Goal: Task Accomplishment & Management: Manage account settings

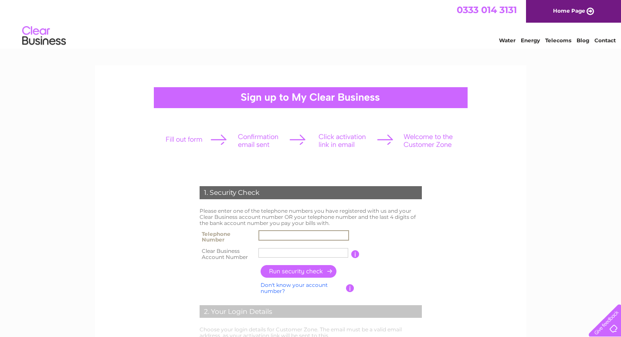
click at [317, 236] on input "text" at bounding box center [304, 235] width 91 height 10
drag, startPoint x: 70, startPoint y: 185, endPoint x: 147, endPoint y: 205, distance: 79.7
click at [283, 236] on input "text" at bounding box center [304, 236] width 90 height 10
paste input "01721588170"
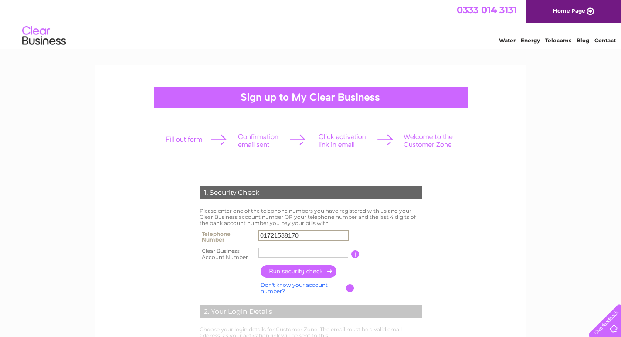
type input "01721588170"
click at [283, 257] on input "text" at bounding box center [304, 253] width 90 height 10
click at [299, 256] on input "text" at bounding box center [304, 253] width 90 height 10
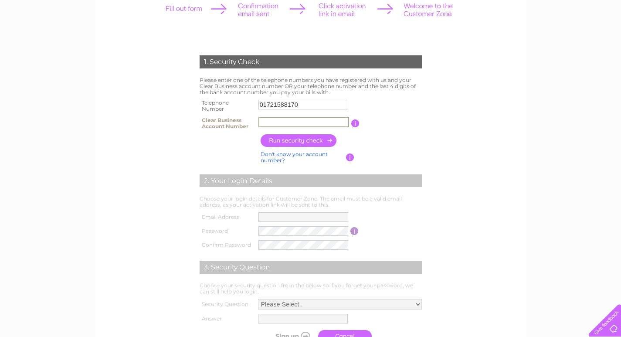
scroll to position [174, 0]
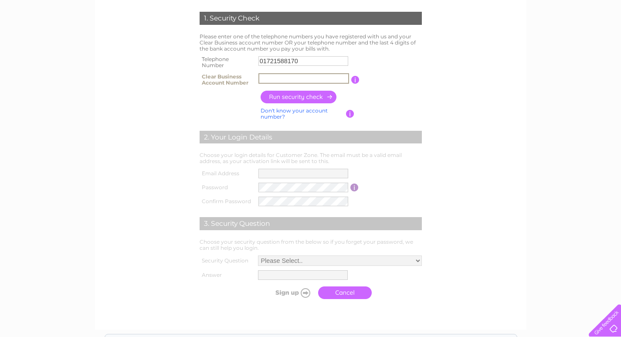
click at [303, 77] on input "text" at bounding box center [304, 78] width 91 height 10
drag, startPoint x: 303, startPoint y: 77, endPoint x: 231, endPoint y: 70, distance: 72.3
click at [231, 70] on tbody "Telephone Number 01721588170 Clear Business Account Number CB906839 You will fi…" at bounding box center [310, 71] width 227 height 35
click at [66, 214] on div "1. Security Check Please enter one of the telephone numbers you have registered…" at bounding box center [310, 184] width 621 height 587
click at [307, 94] on input "button" at bounding box center [299, 97] width 77 height 13
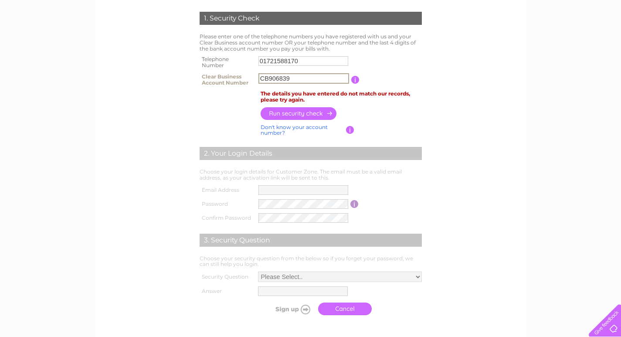
click at [269, 80] on input "CB906839" at bounding box center [304, 78] width 91 height 10
drag, startPoint x: 269, startPoint y: 80, endPoint x: 244, endPoint y: 79, distance: 25.3
click at [244, 79] on tr "Clear Business Account Number CB906839 You will find your account number on the…" at bounding box center [310, 79] width 227 height 17
type input "906839"
click at [284, 117] on input "button" at bounding box center [299, 113] width 77 height 13
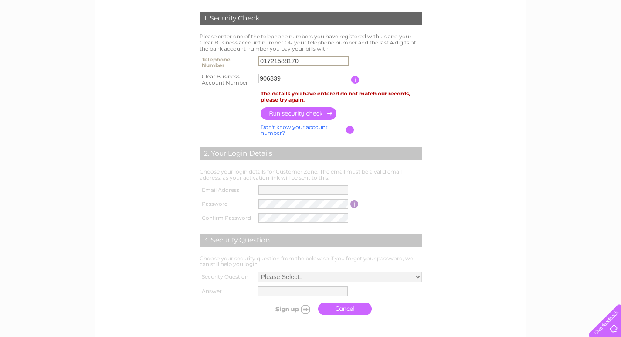
click at [303, 61] on input "01721588170" at bounding box center [304, 61] width 91 height 10
click at [94, 101] on div "1. Security Check Please enter one of the telephone numbers you have registered…" at bounding box center [310, 193] width 621 height 604
drag, startPoint x: 300, startPoint y: 59, endPoint x: 224, endPoint y: 61, distance: 75.9
click at [224, 61] on tr "Telephone Number 01721588170" at bounding box center [310, 62] width 227 height 17
paste input "720061"
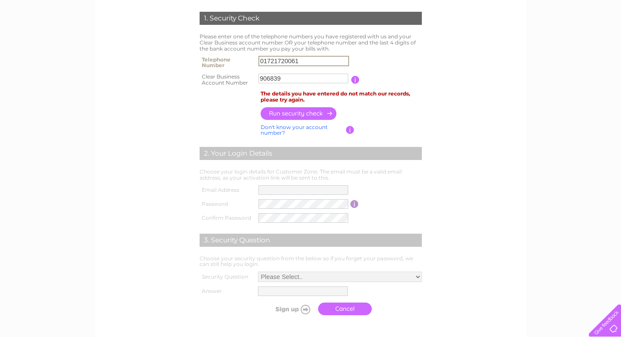
click at [280, 109] on input "button" at bounding box center [299, 113] width 77 height 13
click at [74, 157] on div "1. Security Check Please enter one of the telephone numbers you have registered…" at bounding box center [310, 193] width 621 height 604
drag, startPoint x: 304, startPoint y: 61, endPoint x: 202, endPoint y: 60, distance: 102.0
click at [203, 60] on tr "Telephone Number 01721720061" at bounding box center [310, 62] width 227 height 17
paste input "7779291143"
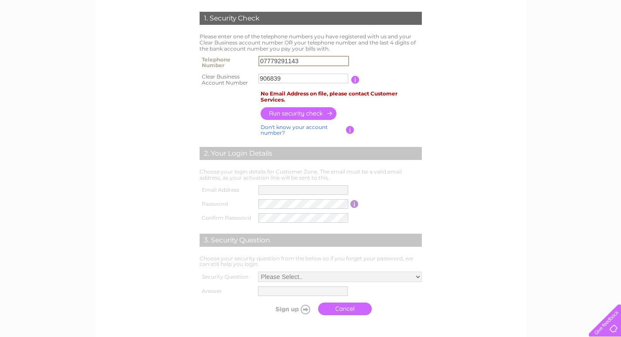
type input "07779291143"
click at [296, 109] on input "button" at bounding box center [299, 113] width 77 height 13
click at [261, 80] on input "906839" at bounding box center [304, 79] width 90 height 10
type input "CB906839"
click at [303, 116] on input "button" at bounding box center [299, 113] width 77 height 13
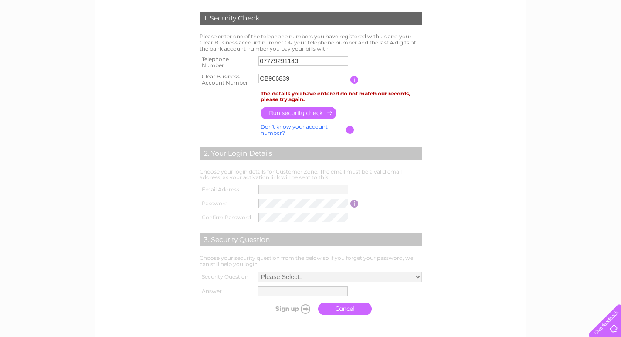
click at [95, 100] on div "1. Security Check Please enter one of the telephone numbers you have registered…" at bounding box center [311, 118] width 432 height 455
drag, startPoint x: 255, startPoint y: 60, endPoint x: 233, endPoint y: 60, distance: 22.2
click at [233, 60] on tr "Telephone Number 07779291143" at bounding box center [310, 62] width 227 height 17
paste input "1721720061"
type input "01721720061"
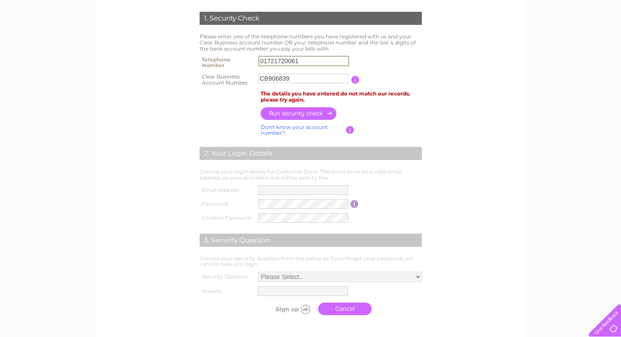
click at [287, 111] on input "button" at bounding box center [299, 113] width 77 height 13
click at [311, 126] on link "Don't know your account number?" at bounding box center [294, 129] width 67 height 13
click at [266, 78] on input "text" at bounding box center [264, 79] width 11 height 10
click at [70, 172] on div "1. Security Check Please enter one of the telephone numbers you have registered…" at bounding box center [310, 193] width 621 height 604
click at [263, 78] on input "text" at bounding box center [264, 79] width 11 height 10
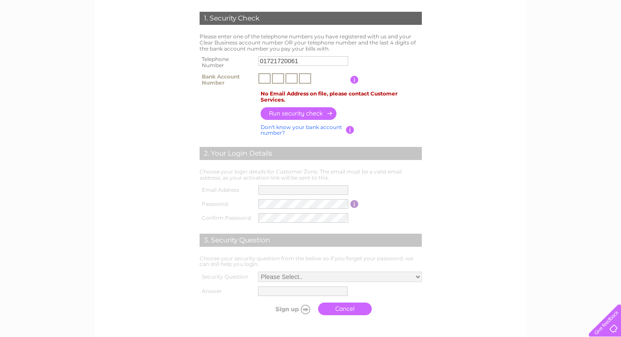
type input "7"
click at [280, 78] on input "text" at bounding box center [278, 78] width 12 height 10
type input "5"
click at [294, 80] on input "text" at bounding box center [292, 78] width 12 height 10
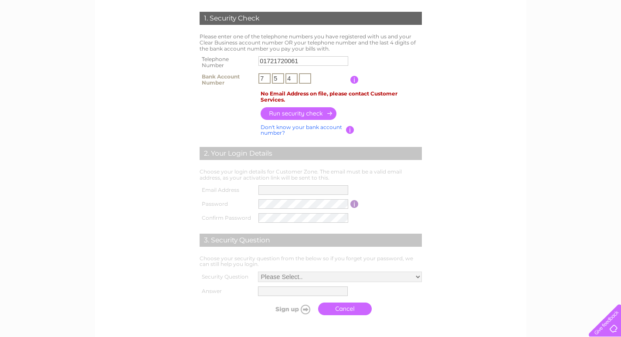
type input "4"
click at [305, 77] on input "text" at bounding box center [305, 78] width 12 height 10
type input "0"
click at [301, 116] on input "button" at bounding box center [299, 113] width 77 height 13
drag, startPoint x: 304, startPoint y: 59, endPoint x: 245, endPoint y: 65, distance: 59.6
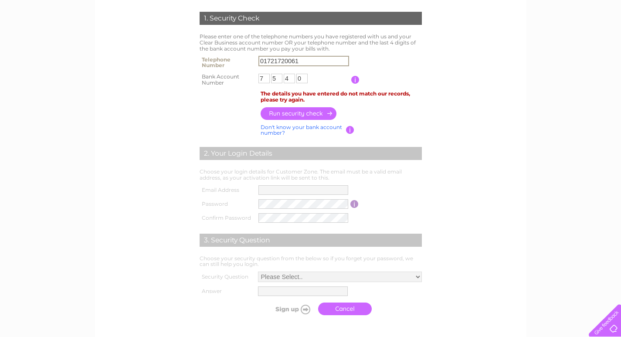
click at [242, 66] on tr "Telephone Number 01721720061" at bounding box center [310, 62] width 227 height 17
click at [97, 152] on div "1. Security Check Please enter one of the telephone numbers you have registered…" at bounding box center [311, 118] width 432 height 455
drag, startPoint x: 301, startPoint y: 61, endPoint x: 259, endPoint y: 73, distance: 43.8
click at [246, 59] on tr "Telephone Number 01721720061" at bounding box center [310, 62] width 227 height 17
paste input "7779291143"
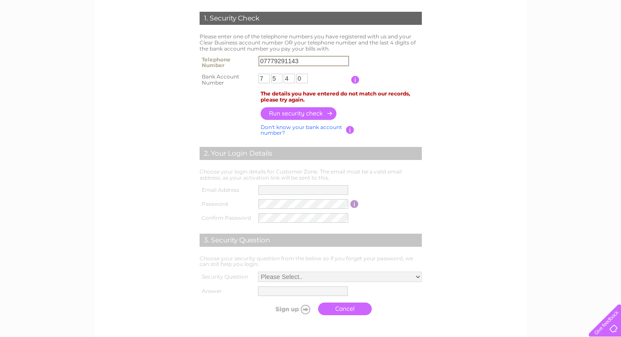
click at [290, 110] on input "button" at bounding box center [299, 113] width 77 height 13
drag, startPoint x: 9, startPoint y: 84, endPoint x: 297, endPoint y: 85, distance: 288.2
click at [9, 86] on div "1. Security Check Please enter one of the telephone numbers you have registered…" at bounding box center [310, 193] width 621 height 604
drag, startPoint x: 305, startPoint y: 58, endPoint x: 233, endPoint y: 59, distance: 72.4
click at [233, 58] on tr "Telephone Number 07779291143" at bounding box center [310, 62] width 227 height 17
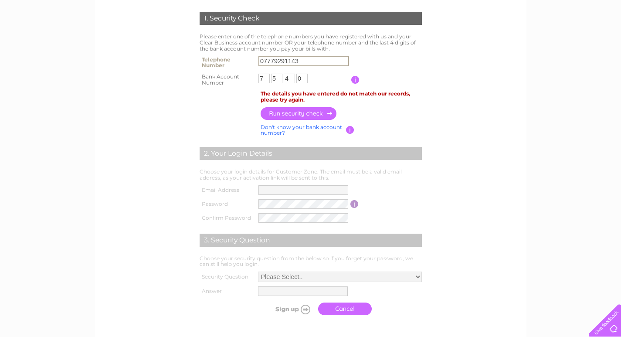
paste input "1721588170"
type input "01721588170"
click at [299, 119] on input "button" at bounding box center [299, 113] width 77 height 13
click at [265, 79] on input "7" at bounding box center [265, 78] width 12 height 10
type input "0"
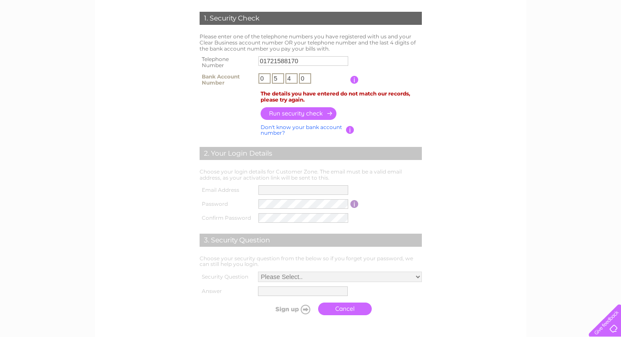
drag, startPoint x: 277, startPoint y: 81, endPoint x: 272, endPoint y: 80, distance: 4.9
click at [272, 80] on input "5" at bounding box center [278, 78] width 12 height 10
type input "9"
drag, startPoint x: 295, startPoint y: 79, endPoint x: 275, endPoint y: 79, distance: 20.5
click at [272, 81] on td "0 9 4 0" at bounding box center [303, 79] width 94 height 17
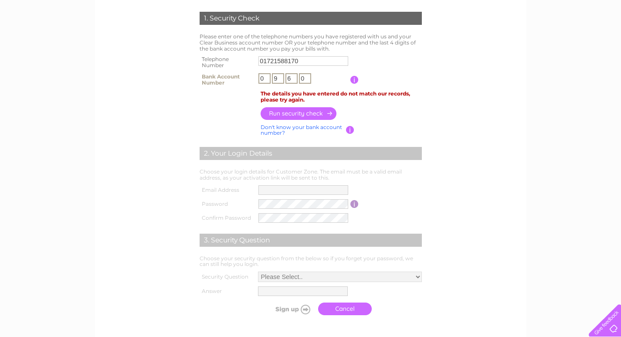
type input "6"
click at [302, 113] on input "button" at bounding box center [299, 113] width 77 height 13
drag, startPoint x: 92, startPoint y: 158, endPoint x: 174, endPoint y: 136, distance: 84.9
click at [95, 157] on div "1. Security Check Please enter one of the telephone numbers you have registered…" at bounding box center [310, 193] width 621 height 604
drag, startPoint x: 291, startPoint y: 62, endPoint x: 218, endPoint y: 58, distance: 72.9
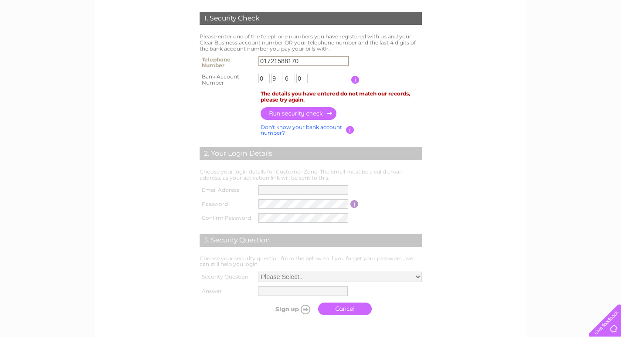
click at [218, 58] on tr "Telephone Number 01721588170" at bounding box center [310, 62] width 227 height 17
paste input "7779291143"
click at [291, 112] on input "button" at bounding box center [299, 113] width 77 height 13
drag, startPoint x: 78, startPoint y: 83, endPoint x: 163, endPoint y: 74, distance: 85.5
click at [78, 83] on div "1. Security Check Please enter one of the telephone numbers you have registered…" at bounding box center [310, 193] width 621 height 604
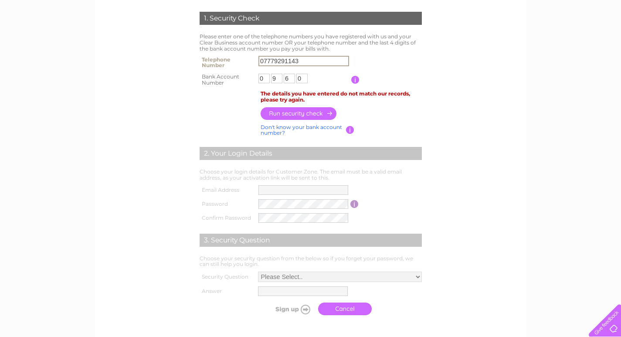
drag, startPoint x: 232, startPoint y: 53, endPoint x: 233, endPoint y: 61, distance: 8.3
click at [225, 55] on tr "Telephone Number 07779291143" at bounding box center [310, 62] width 227 height 17
paste input "1721588170"
type input "01721588170"
click at [289, 109] on input "button" at bounding box center [299, 113] width 77 height 13
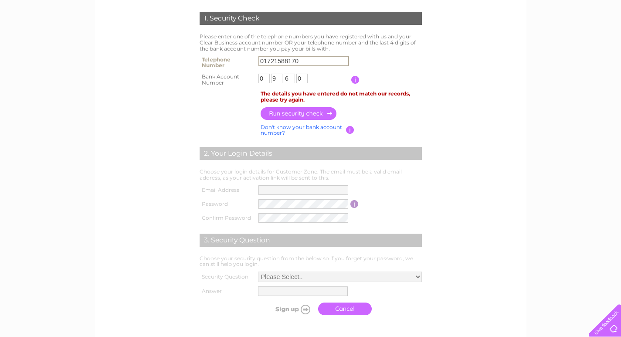
drag, startPoint x: 309, startPoint y: 63, endPoint x: 229, endPoint y: 61, distance: 79.4
click at [229, 61] on tr "Telephone Number 01721588170" at bounding box center [310, 62] width 227 height 17
click at [303, 115] on input "button" at bounding box center [299, 113] width 77 height 13
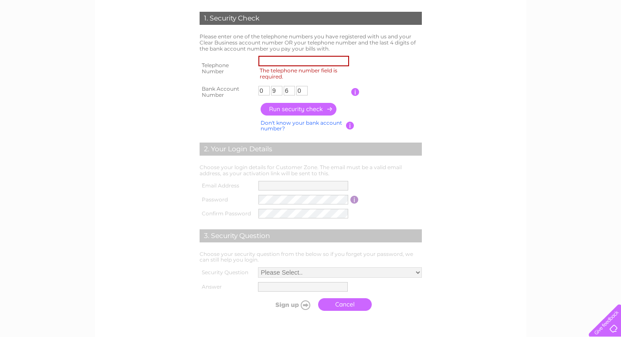
click at [72, 149] on div "1. Security Check Please enter one of the telephone numbers you have registered…" at bounding box center [310, 190] width 621 height 599
click at [294, 64] on input "The telephone number field is required." at bounding box center [304, 61] width 91 height 10
paste input "777929114"
click at [302, 111] on input "button" at bounding box center [299, 109] width 77 height 13
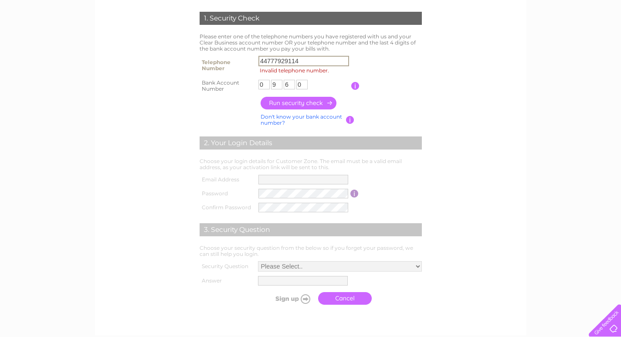
drag, startPoint x: 268, startPoint y: 65, endPoint x: 250, endPoint y: 65, distance: 18.3
click at [250, 65] on tr "Telephone Number 44777929114 Invalid telephone number." at bounding box center [310, 66] width 227 height 24
click at [295, 102] on input "button" at bounding box center [299, 103] width 77 height 13
click at [308, 105] on input "button" at bounding box center [299, 103] width 77 height 13
click at [50, 92] on div "1. Security Check Please enter one of the telephone numbers you have registered…" at bounding box center [310, 187] width 621 height 593
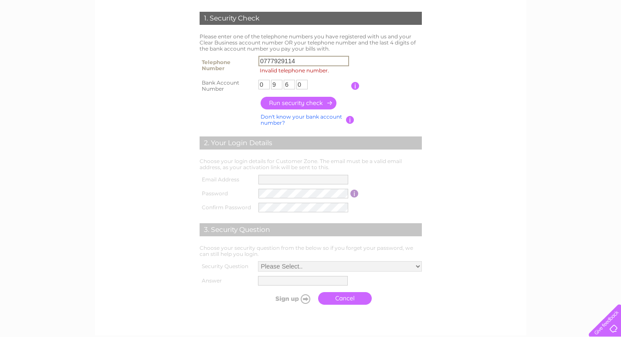
drag, startPoint x: 296, startPoint y: 61, endPoint x: 242, endPoint y: 64, distance: 53.7
click at [238, 63] on tr "Telephone Number 0777929114 Invalid telephone number." at bounding box center [310, 66] width 227 height 24
paste input "1721588170"
click at [294, 101] on input "button" at bounding box center [299, 103] width 77 height 13
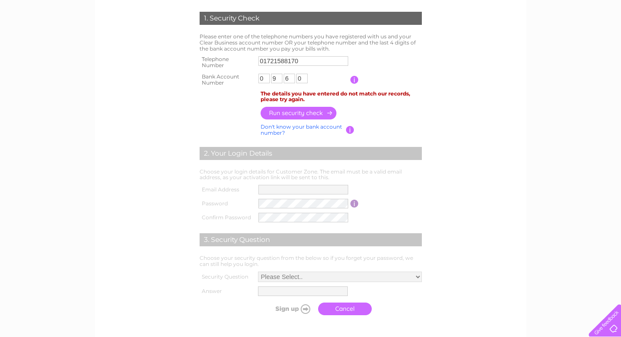
drag, startPoint x: 83, startPoint y: 102, endPoint x: 140, endPoint y: 112, distance: 57.5
click at [83, 102] on div "1. Security Check Please enter one of the telephone numbers you have registered…" at bounding box center [310, 193] width 621 height 604
drag, startPoint x: 270, startPoint y: 62, endPoint x: 235, endPoint y: 62, distance: 34.4
click at [235, 62] on tr "Telephone Number 01721588170" at bounding box center [310, 62] width 227 height 17
paste input "720061"
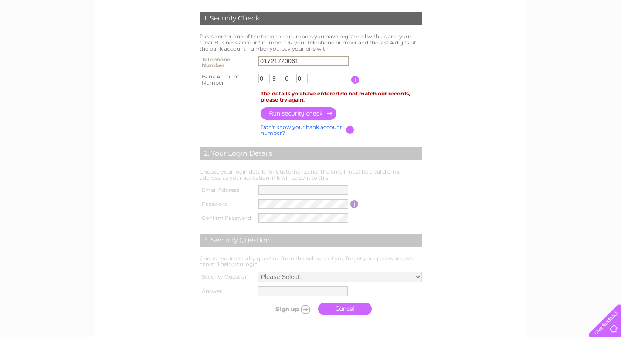
type input "01721720061"
click at [300, 116] on input "button" at bounding box center [299, 113] width 77 height 13
click at [315, 126] on link "Don't know your bank account number?" at bounding box center [302, 129] width 82 height 13
drag, startPoint x: 259, startPoint y: 59, endPoint x: 234, endPoint y: 58, distance: 25.3
click at [234, 58] on tr "Telephone Number 01721720061" at bounding box center [310, 62] width 227 height 17
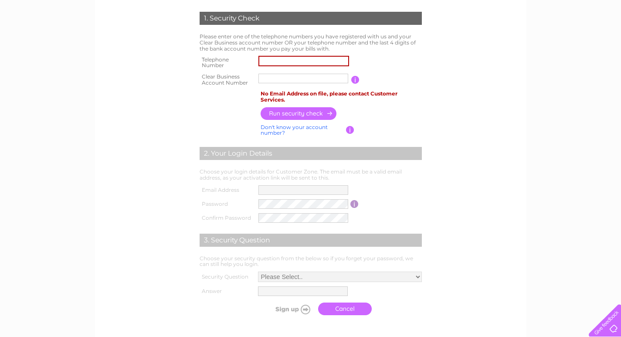
click at [46, 193] on div "1. Security Check Please enter one of the telephone numbers you have registered…" at bounding box center [310, 193] width 621 height 604
click at [265, 81] on input "text" at bounding box center [304, 79] width 90 height 10
paste input "CB906839"
type input "CB906839"
click at [282, 114] on input "button" at bounding box center [299, 113] width 77 height 13
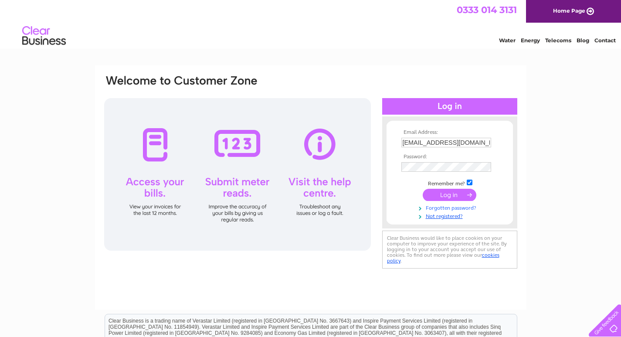
click at [449, 207] on link "Forgotten password?" at bounding box center [451, 207] width 99 height 8
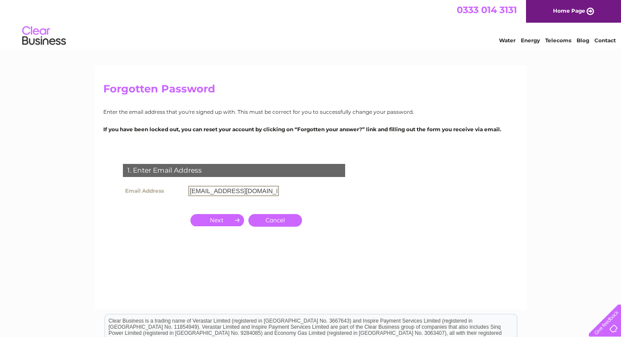
drag, startPoint x: 0, startPoint y: 0, endPoint x: 211, endPoint y: 211, distance: 298.1
click at [211, 210] on td "Cancel" at bounding box center [246, 220] width 120 height 21
click at [212, 218] on input "button" at bounding box center [218, 219] width 54 height 12
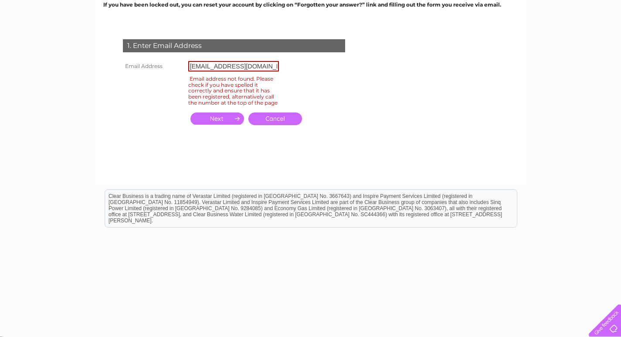
scroll to position [128, 0]
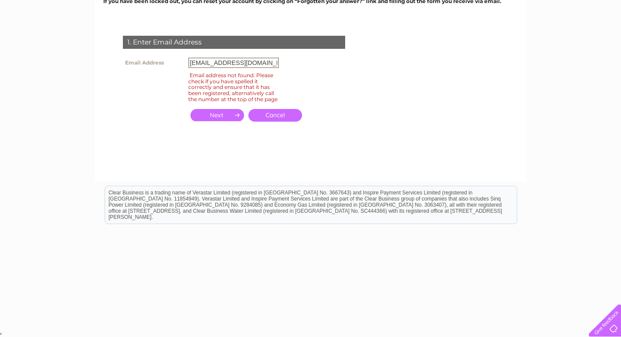
drag, startPoint x: 251, startPoint y: 65, endPoint x: 177, endPoint y: 65, distance: 73.7
click at [177, 65] on tr "Email Address whitiesbooksandcrafts@gmail.com" at bounding box center [201, 62] width 160 height 15
drag, startPoint x: 87, startPoint y: 140, endPoint x: 129, endPoint y: 126, distance: 44.7
click at [87, 140] on div "Forgotten Password Enter the email address that you're signed up with. This mus…" at bounding box center [310, 133] width 621 height 393
drag, startPoint x: 251, startPoint y: 63, endPoint x: 207, endPoint y: 63, distance: 44.5
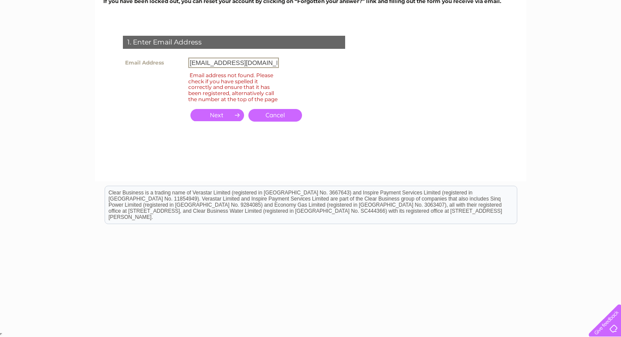
click at [207, 63] on input "whitiesbooksandcrafts@gmail.com" at bounding box center [233, 63] width 91 height 10
click at [190, 64] on input "whitie@gmail.com" at bounding box center [233, 63] width 91 height 10
type input "sheilawhitie@gmail.com"
click at [222, 117] on input "button" at bounding box center [218, 115] width 54 height 12
drag, startPoint x: 257, startPoint y: 64, endPoint x: 134, endPoint y: 66, distance: 123.0
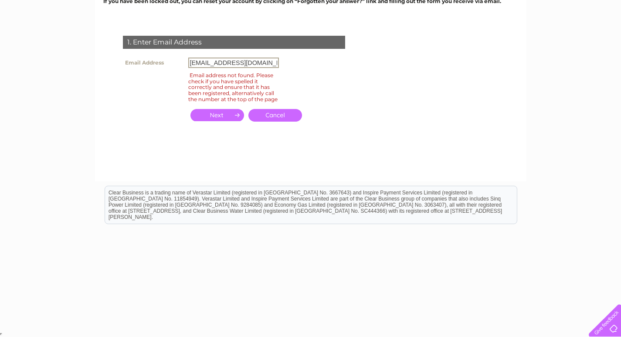
click at [128, 64] on tr "Email Address sheilawhitie@gmail.com" at bounding box center [201, 62] width 160 height 15
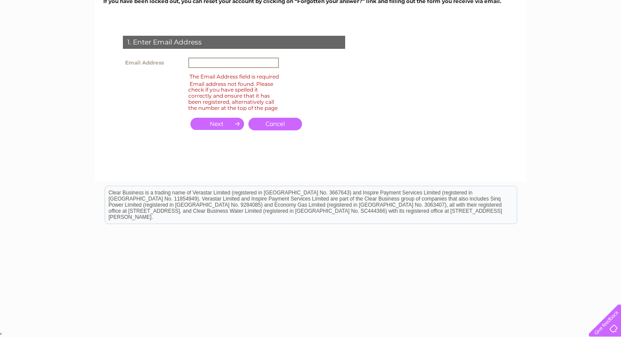
scroll to position [0, 0]
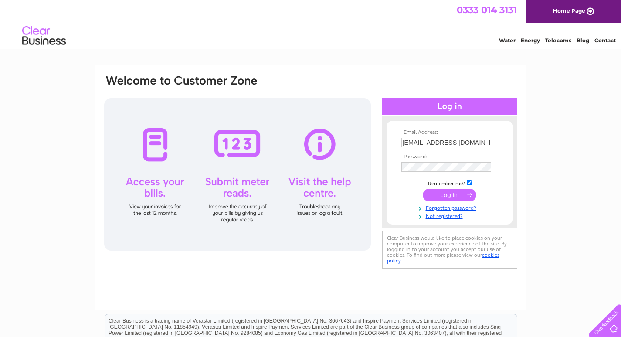
click at [453, 194] on input "submit" at bounding box center [450, 195] width 54 height 12
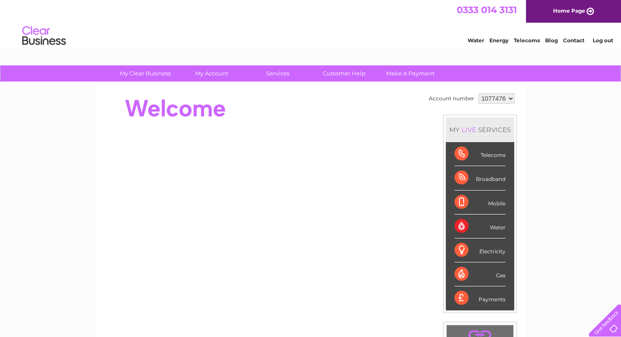
click at [500, 101] on select "1077476" at bounding box center [497, 98] width 36 height 10
click at [502, 98] on select "1077476" at bounding box center [497, 98] width 36 height 10
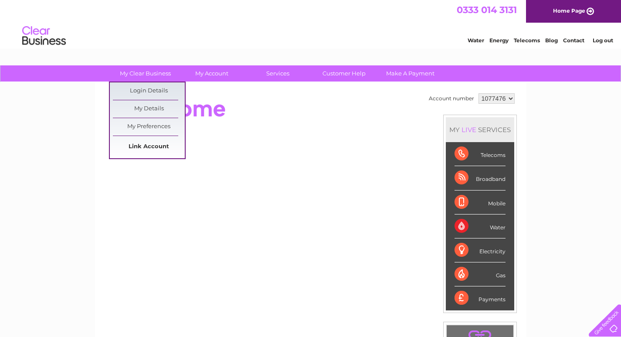
click at [151, 145] on link "Link Account" at bounding box center [149, 146] width 72 height 17
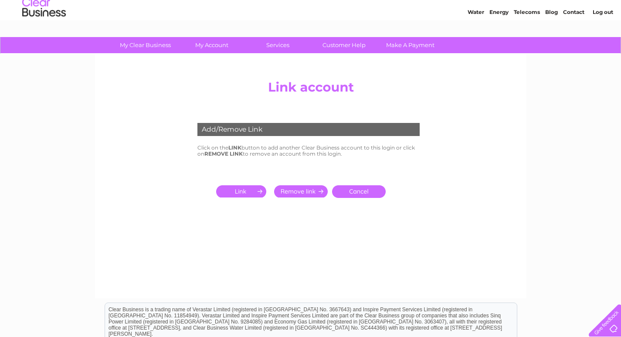
scroll to position [44, 0]
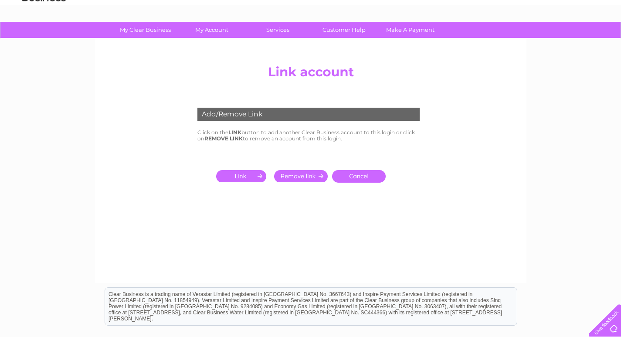
click at [250, 175] on input "submit" at bounding box center [243, 176] width 54 height 12
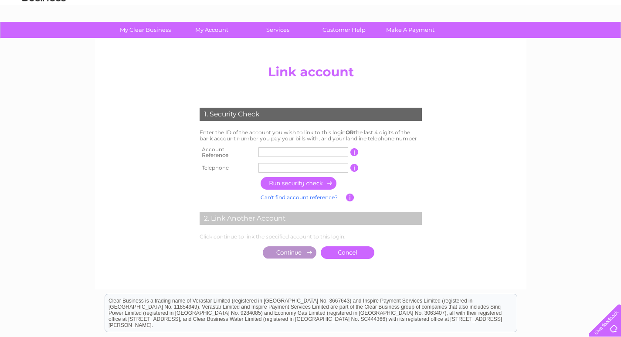
click at [281, 152] on input "text" at bounding box center [304, 152] width 90 height 10
click at [326, 194] on link "Can't find account reference?" at bounding box center [299, 197] width 77 height 7
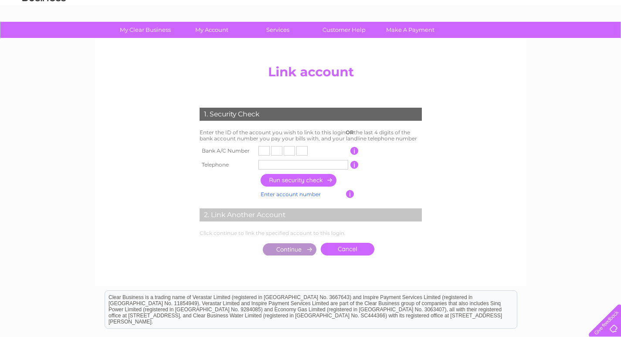
click at [264, 150] on input "text" at bounding box center [264, 151] width 11 height 10
type input "0"
type input "9"
type input "0"
type input "6"
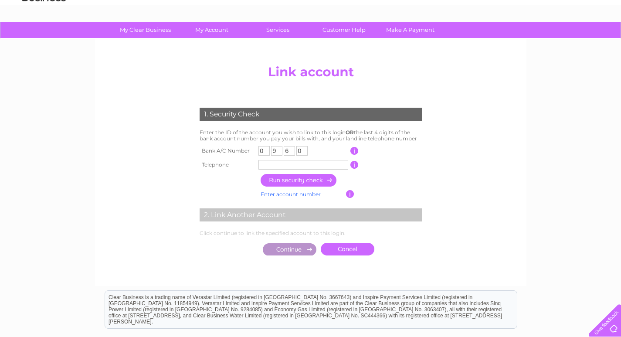
type input "0"
click at [278, 162] on input "text" at bounding box center [304, 165] width 90 height 10
click at [101, 158] on div "Add/Remove Link Click on the LINK button to add another Clear Business account …" at bounding box center [311, 162] width 432 height 247
click at [273, 166] on input "text" at bounding box center [304, 165] width 90 height 10
click at [270, 161] on input "text" at bounding box center [304, 165] width 90 height 10
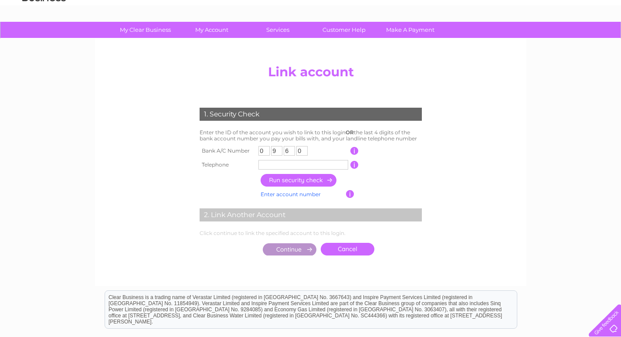
click at [70, 127] on div "My Clear Business Login Details My Details My Preferences Link Account My Accou…" at bounding box center [310, 228] width 621 height 413
click at [278, 165] on input "text" at bounding box center [304, 165] width 90 height 10
click at [268, 165] on input "text" at bounding box center [304, 165] width 90 height 10
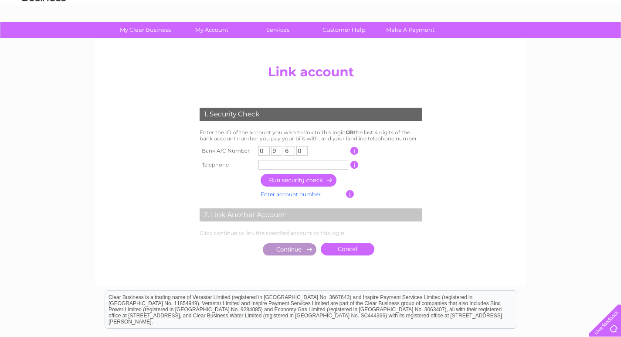
click at [268, 165] on input "text" at bounding box center [304, 165] width 90 height 10
click at [355, 165] on input "button" at bounding box center [355, 165] width 8 height 8
click at [351, 166] on input "button" at bounding box center [355, 165] width 8 height 8
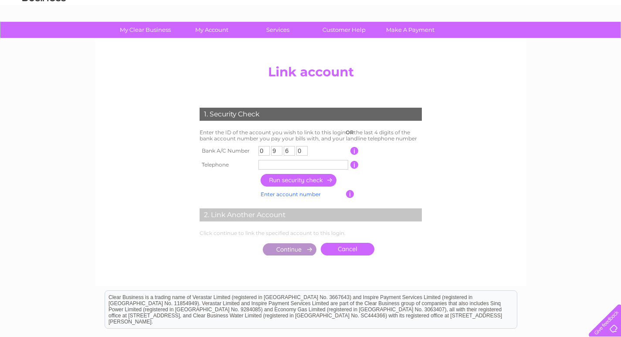
drag, startPoint x: 351, startPoint y: 166, endPoint x: 318, endPoint y: 170, distance: 33.9
click at [349, 166] on tr "Telephone 1 of the landline telephone numbers you have given us" at bounding box center [310, 165] width 227 height 14
click at [310, 177] on input "button" at bounding box center [299, 180] width 77 height 13
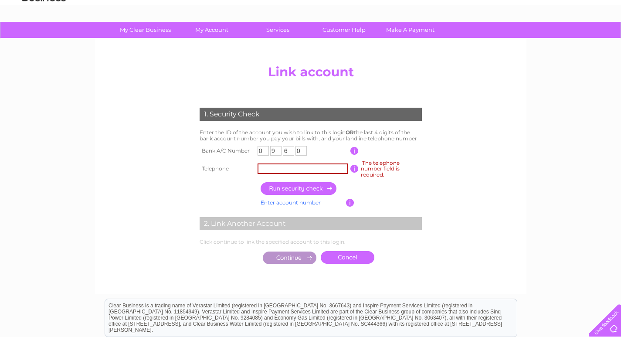
click at [318, 169] on input "text" at bounding box center [303, 168] width 91 height 10
click at [310, 201] on link "Enter account number" at bounding box center [291, 202] width 60 height 7
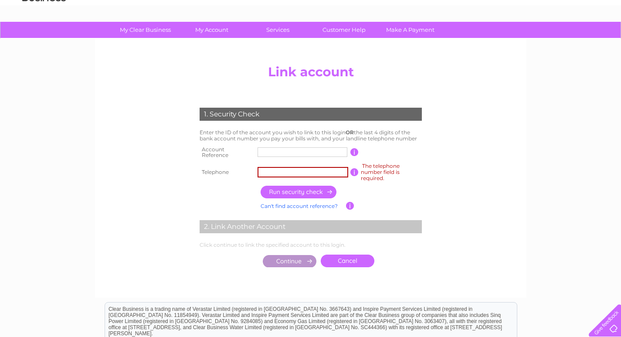
click at [277, 152] on input "text" at bounding box center [303, 152] width 90 height 10
click at [61, 212] on div "My Clear Business Login Details My Details My Preferences Link Account My Accou…" at bounding box center [310, 234] width 621 height 425
click at [263, 151] on input "text" at bounding box center [303, 152] width 90 height 10
click at [278, 156] on input "text" at bounding box center [303, 152] width 90 height 10
click at [277, 154] on input "text" at bounding box center [303, 152] width 90 height 10
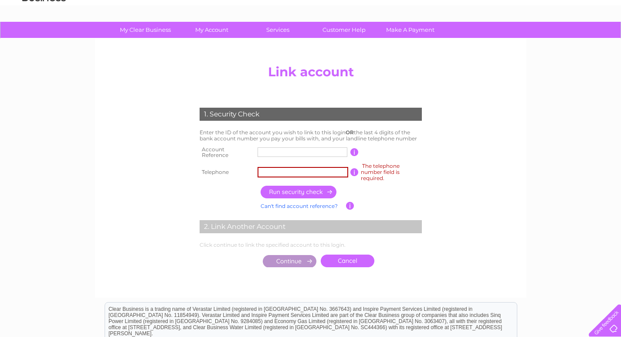
click at [277, 154] on input "text" at bounding box center [303, 152] width 90 height 10
click at [266, 153] on input "text" at bounding box center [303, 152] width 90 height 10
click at [278, 173] on input "text" at bounding box center [303, 172] width 91 height 10
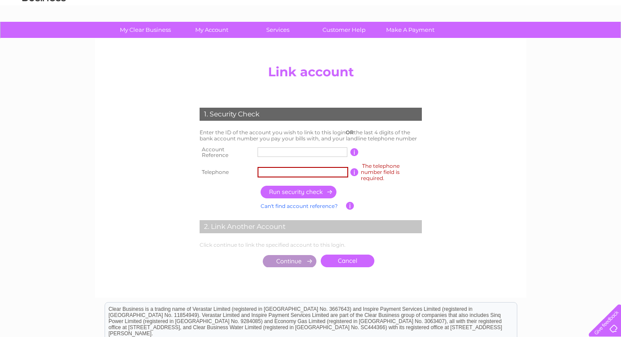
click at [278, 153] on input "text" at bounding box center [303, 152] width 90 height 10
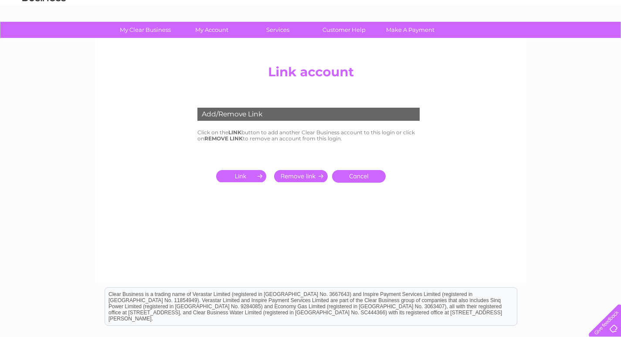
click at [311, 180] on input "submit" at bounding box center [301, 176] width 54 height 12
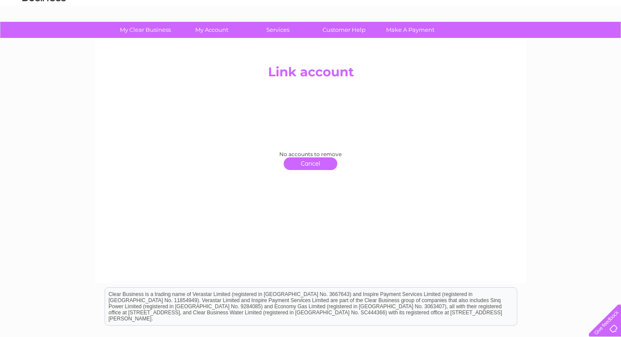
click at [303, 164] on link "click here to return" at bounding box center [311, 163] width 54 height 13
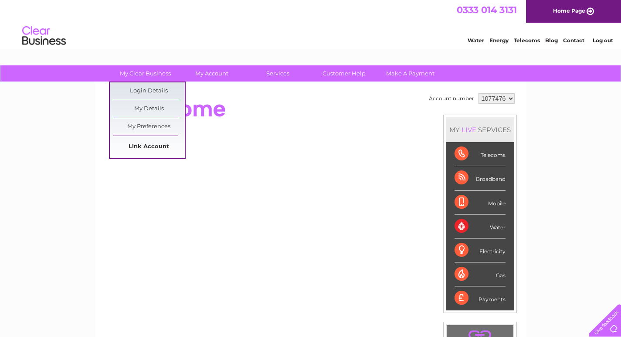
click at [157, 144] on link "Link Account" at bounding box center [149, 146] width 72 height 17
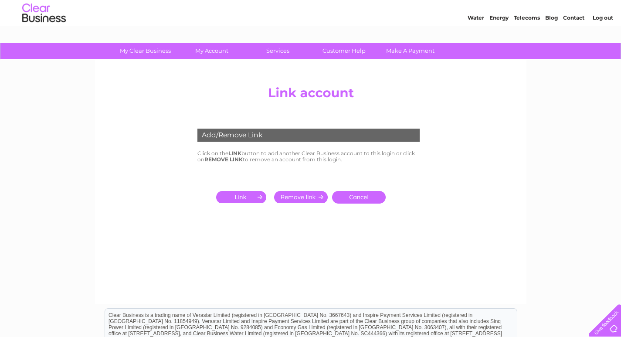
scroll to position [44, 0]
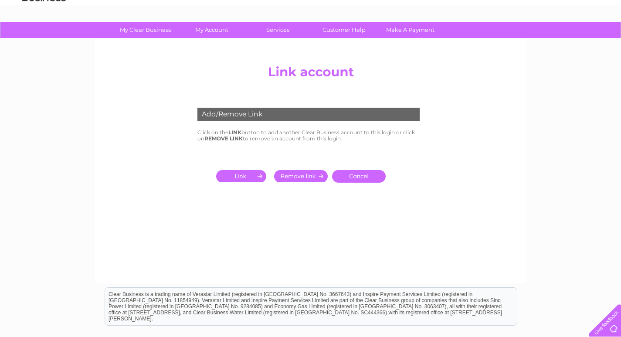
click at [245, 174] on input "submit" at bounding box center [243, 176] width 54 height 12
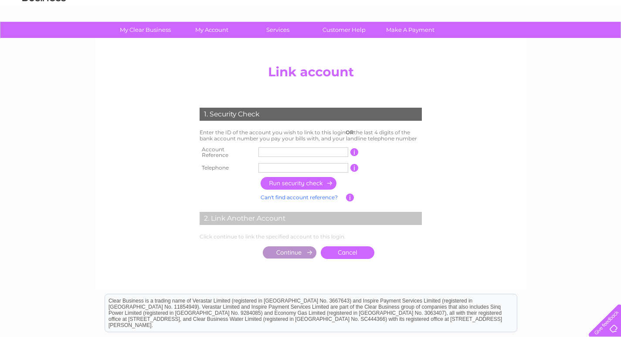
click at [277, 152] on input "text" at bounding box center [304, 152] width 90 height 10
click at [286, 167] on input "text" at bounding box center [304, 168] width 90 height 10
click at [86, 162] on div "My Clear Business Login Details My Details My Preferences Link Account My Accou…" at bounding box center [310, 230] width 621 height 417
click at [268, 164] on input "text" at bounding box center [304, 168] width 90 height 10
click at [277, 151] on input "text" at bounding box center [304, 152] width 90 height 10
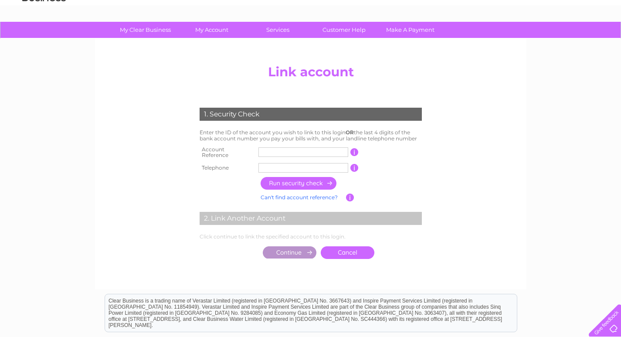
drag, startPoint x: 82, startPoint y: 226, endPoint x: 212, endPoint y: 184, distance: 137.0
click at [82, 226] on div "My Clear Business Login Details My Details My Preferences Link Account My Accou…" at bounding box center [310, 230] width 621 height 417
click at [289, 154] on input "text" at bounding box center [304, 152] width 90 height 10
click at [357, 252] on link "Cancel" at bounding box center [348, 252] width 54 height 13
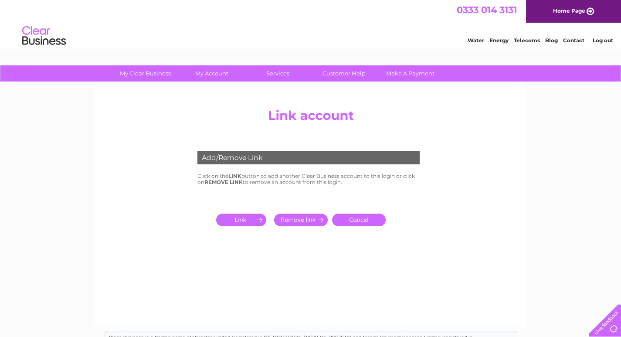
click at [619, 41] on div "Water Energy Telecoms Blog Contact Log out" at bounding box center [535, 37] width 171 height 18
click at [606, 41] on link "Log out" at bounding box center [603, 40] width 20 height 7
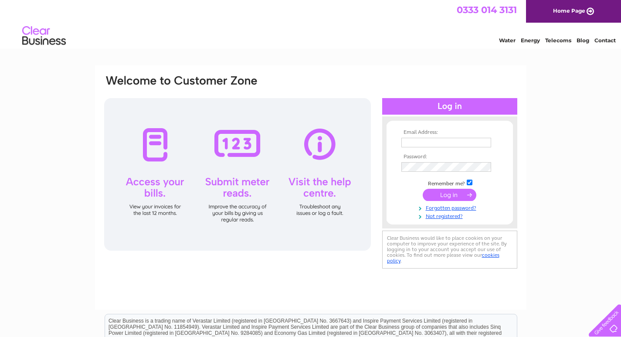
click at [612, 41] on link "Contact" at bounding box center [605, 40] width 21 height 7
click at [445, 140] on input "info@pentlandlodgehouse.co.uk" at bounding box center [447, 143] width 90 height 10
type input "phil.dalestorth@icloud.com"
click at [444, 194] on input "submit" at bounding box center [450, 195] width 54 height 12
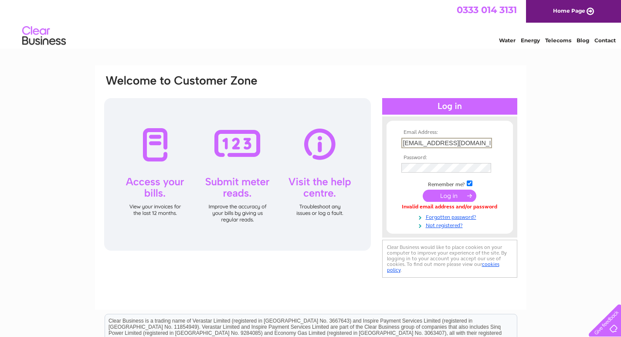
click at [478, 143] on input "[EMAIL_ADDRESS][DOMAIN_NAME]" at bounding box center [447, 143] width 91 height 10
drag, startPoint x: 478, startPoint y: 143, endPoint x: 376, endPoint y: 134, distance: 102.8
click at [376, 134] on div "Email Address: [PERSON_NAME][EMAIL_ADDRESS][DOMAIN_NAME] Password:" at bounding box center [310, 177] width 415 height 206
click at [424, 215] on link "Forgotten password?" at bounding box center [451, 215] width 99 height 8
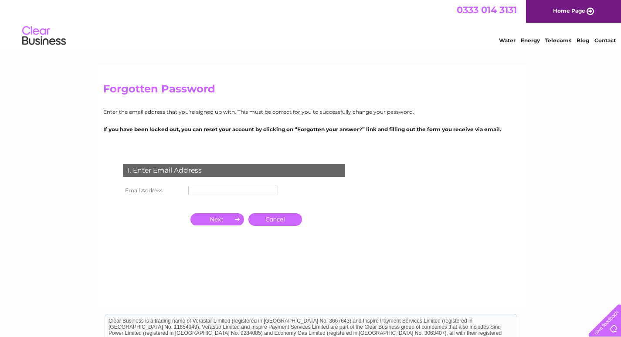
click at [257, 197] on td at bounding box center [233, 191] width 94 height 14
drag, startPoint x: 221, startPoint y: 191, endPoint x: 211, endPoint y: 198, distance: 12.2
click at [221, 191] on input "text" at bounding box center [233, 191] width 91 height 10
paste input "[EMAIL_ADDRESS][DOMAIN_NAME]"
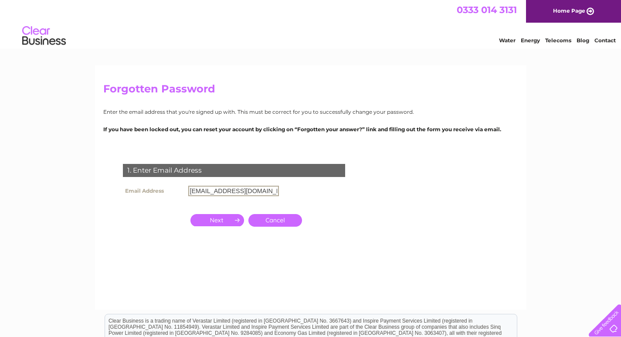
type input "[EMAIL_ADDRESS][DOMAIN_NAME]"
click at [205, 215] on input "button" at bounding box center [218, 220] width 54 height 12
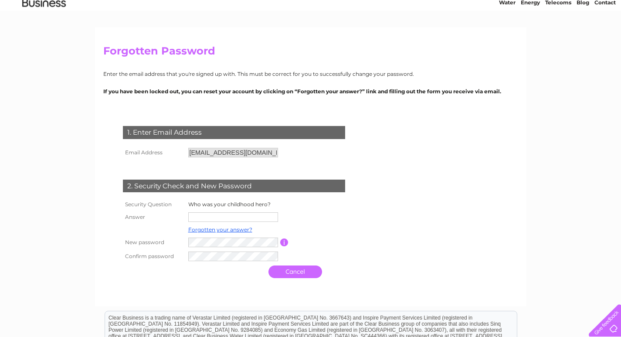
scroll to position [87, 0]
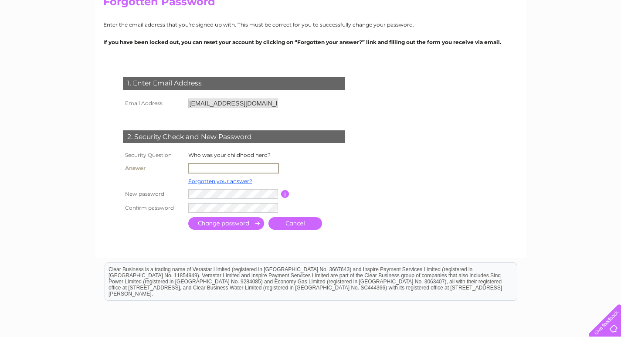
click at [237, 173] on input "text" at bounding box center [233, 168] width 91 height 10
type input "superman"
click at [252, 224] on input "submit" at bounding box center [226, 223] width 76 height 13
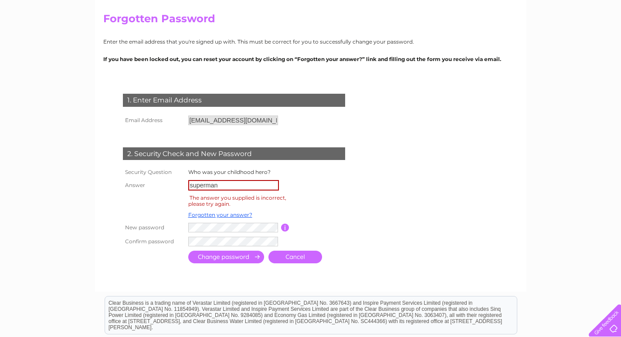
scroll to position [131, 0]
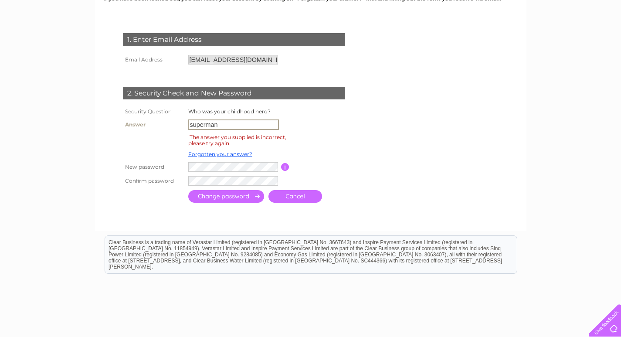
drag, startPoint x: 221, startPoint y: 123, endPoint x: 173, endPoint y: 113, distance: 48.5
click at [173, 113] on tbody "Security Question Who was your childhood hero? Answer superman The answer you s…" at bounding box center [244, 147] width 247 height 82
type input "Tahir_Qanchi"
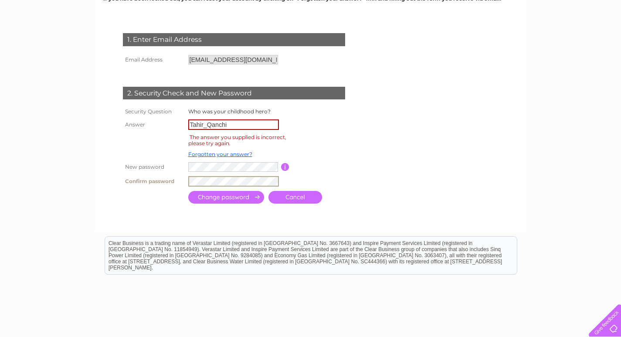
click at [231, 197] on input "submit" at bounding box center [226, 197] width 76 height 13
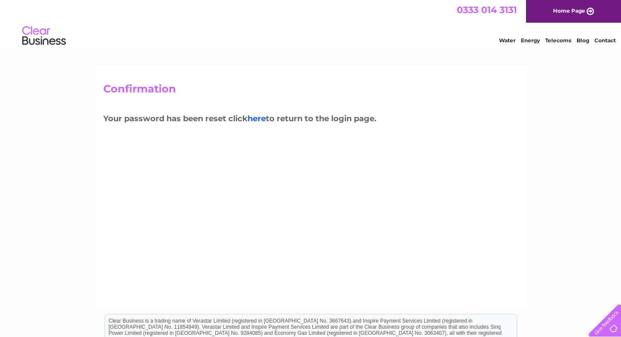
click at [266, 116] on link "here" at bounding box center [257, 119] width 18 height 10
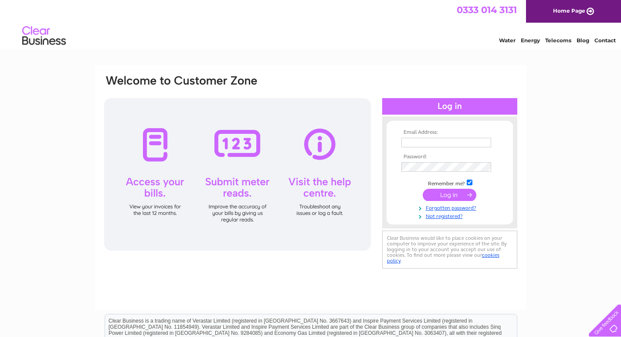
type input "phil.dalestorth@icloud.com"
click at [457, 197] on input "submit" at bounding box center [450, 195] width 54 height 12
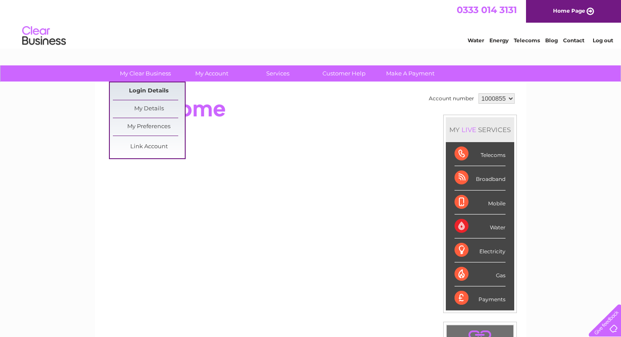
click at [154, 93] on link "Login Details" at bounding box center [149, 90] width 72 height 17
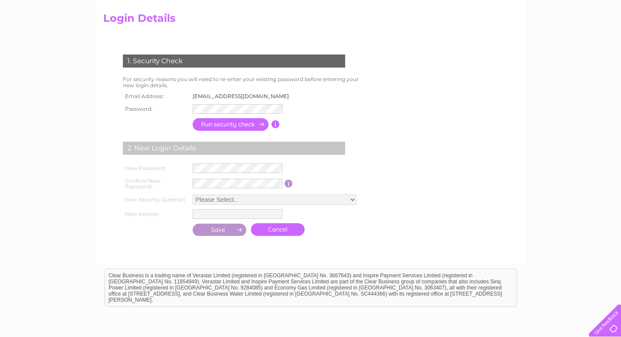
scroll to position [87, 0]
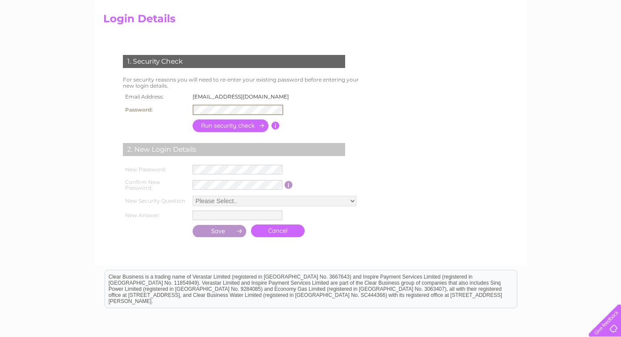
click at [212, 125] on input "button" at bounding box center [231, 125] width 77 height 13
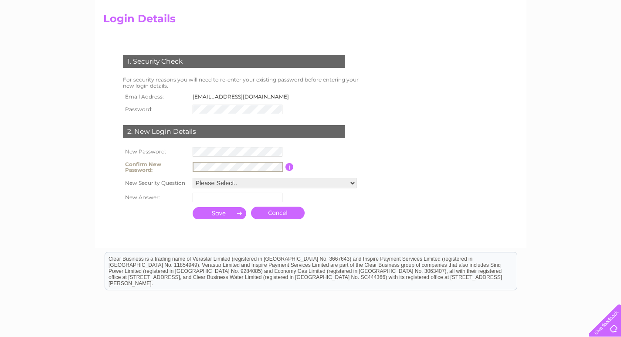
click at [238, 184] on select "Please Select.. In what town or city was your first job? In what town or city d…" at bounding box center [275, 183] width 164 height 10
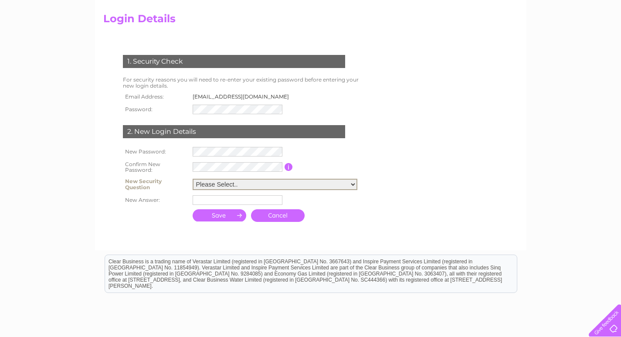
select select "1"
click at [193, 179] on select "Please Select.. In what town or city was your first job? In what town or city d…" at bounding box center [275, 184] width 165 height 11
click at [231, 201] on input "text" at bounding box center [238, 200] width 90 height 10
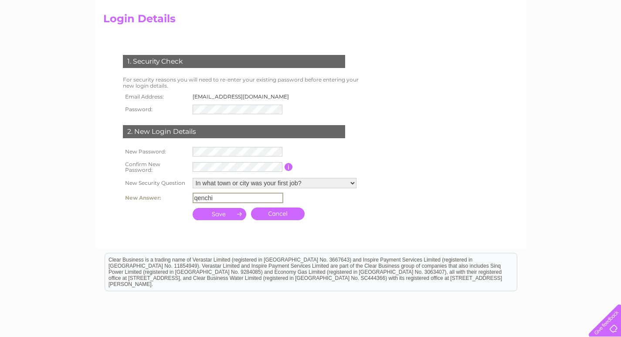
type input "qenchi"
click at [227, 214] on input "submit" at bounding box center [220, 214] width 54 height 12
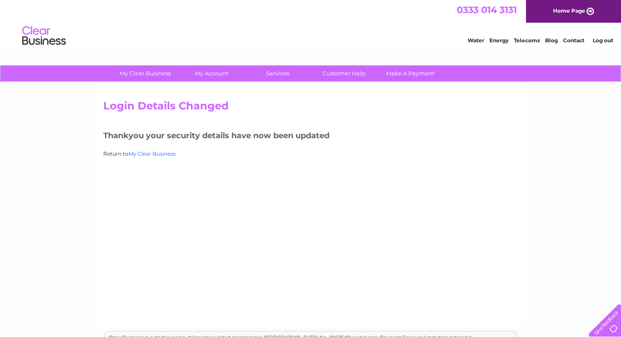
click at [170, 152] on link "My Clear Business" at bounding box center [152, 153] width 47 height 7
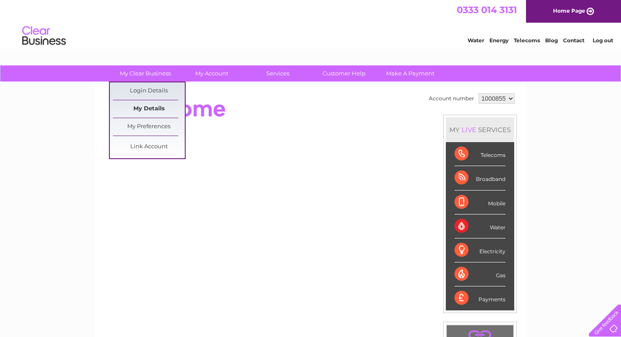
click at [151, 112] on link "My Details" at bounding box center [149, 108] width 72 height 17
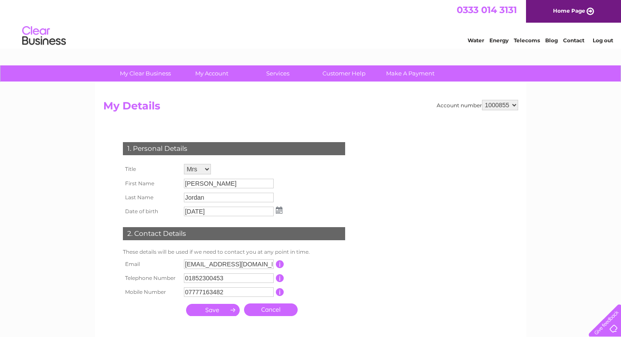
click at [597, 42] on link "Log out" at bounding box center [603, 40] width 20 height 7
